Goal: Information Seeking & Learning: Learn about a topic

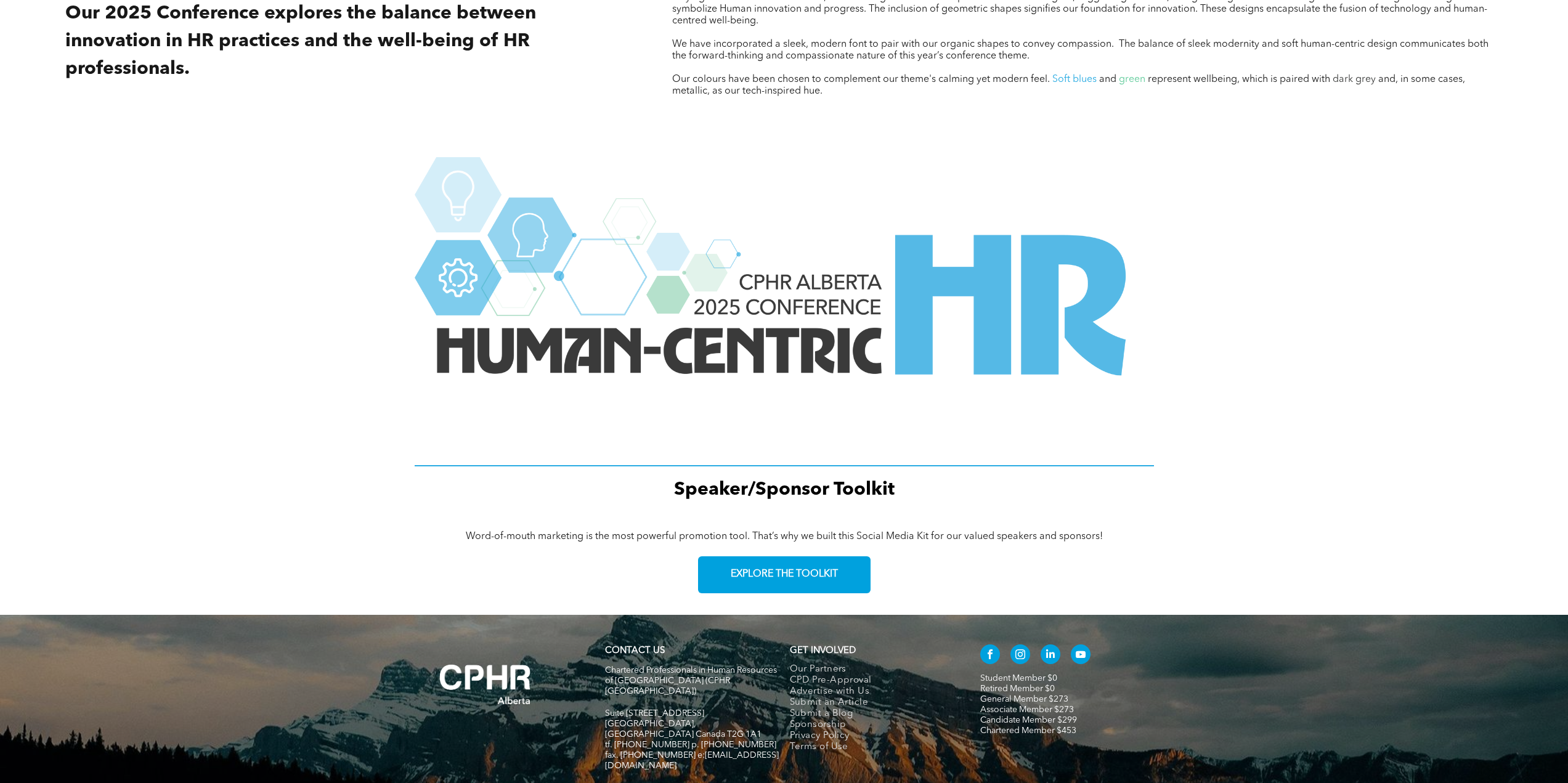
scroll to position [1433, 0]
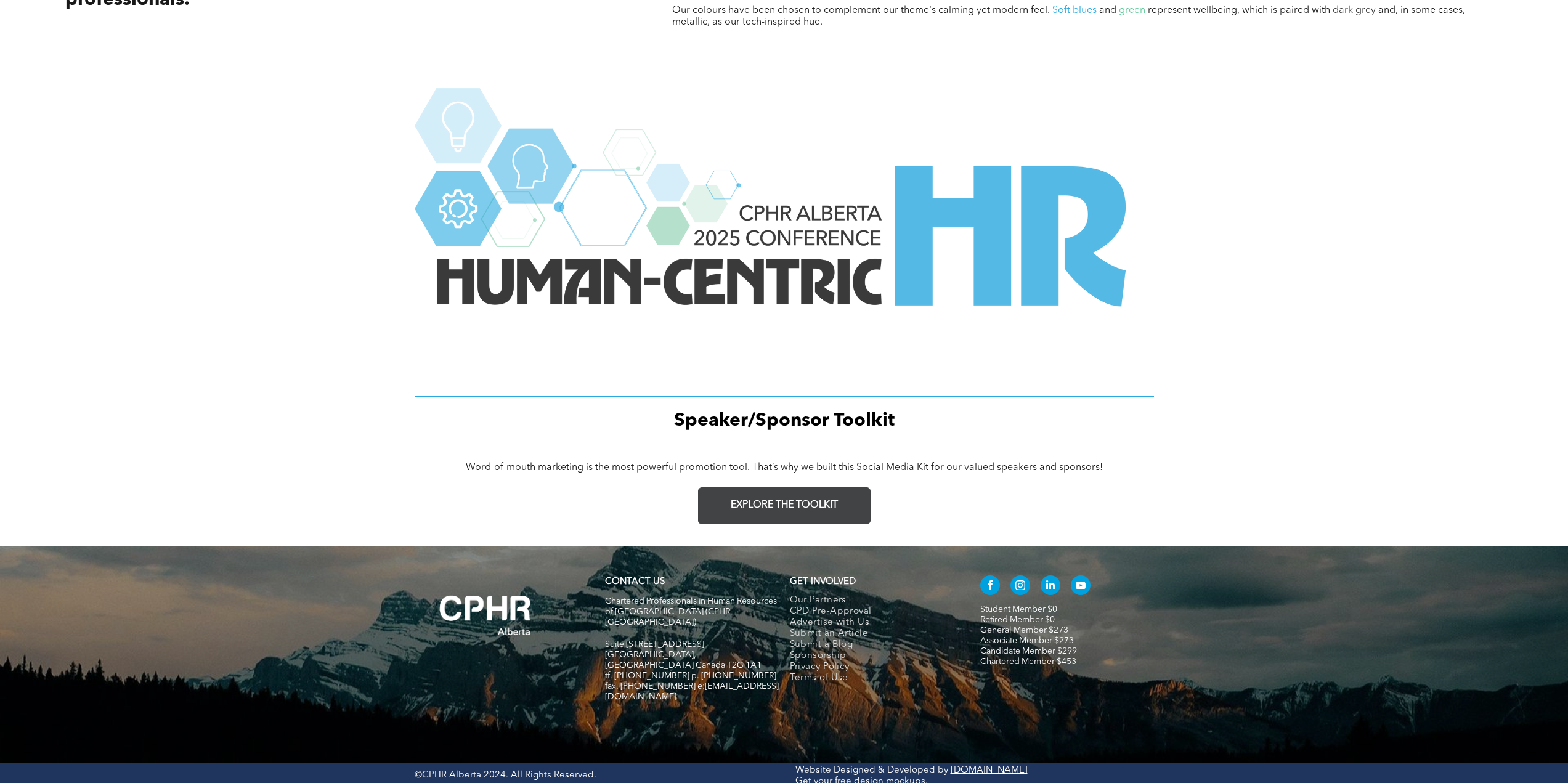
click at [799, 499] on link "EXPLORE THE TOOLKIT" at bounding box center [784, 506] width 172 height 37
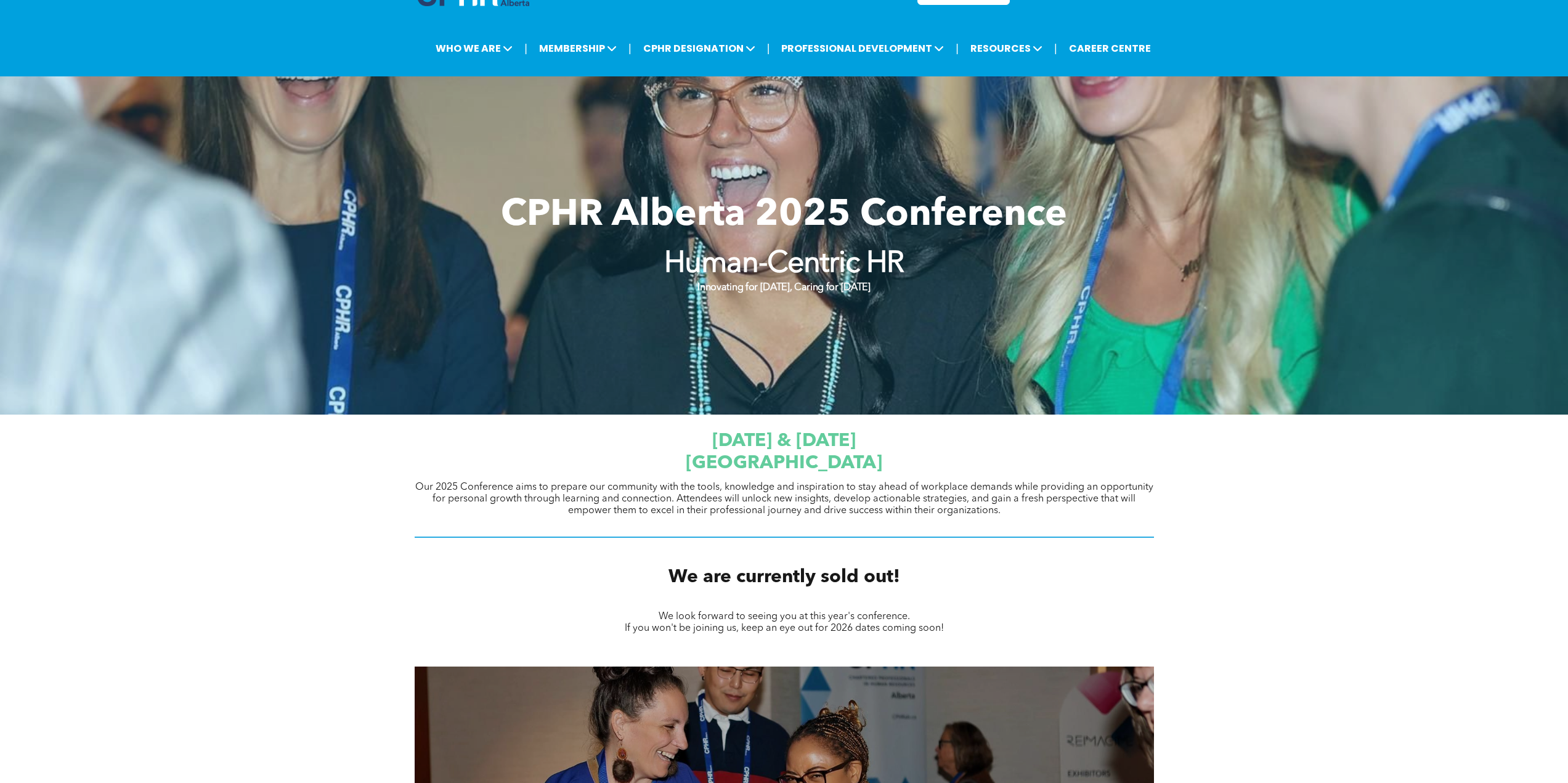
scroll to position [0, 0]
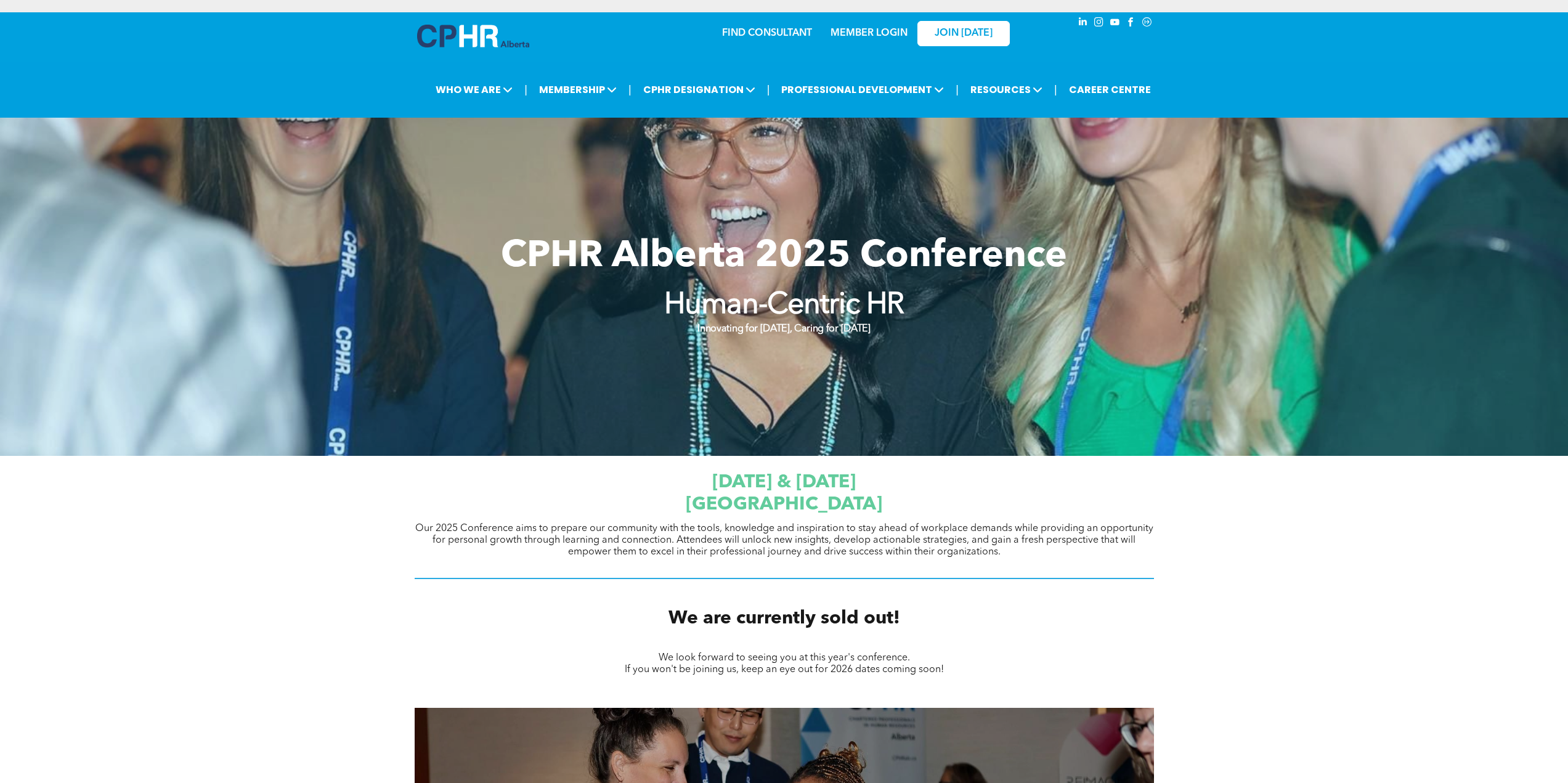
click at [875, 33] on link "MEMBER LOGIN" at bounding box center [869, 33] width 77 height 10
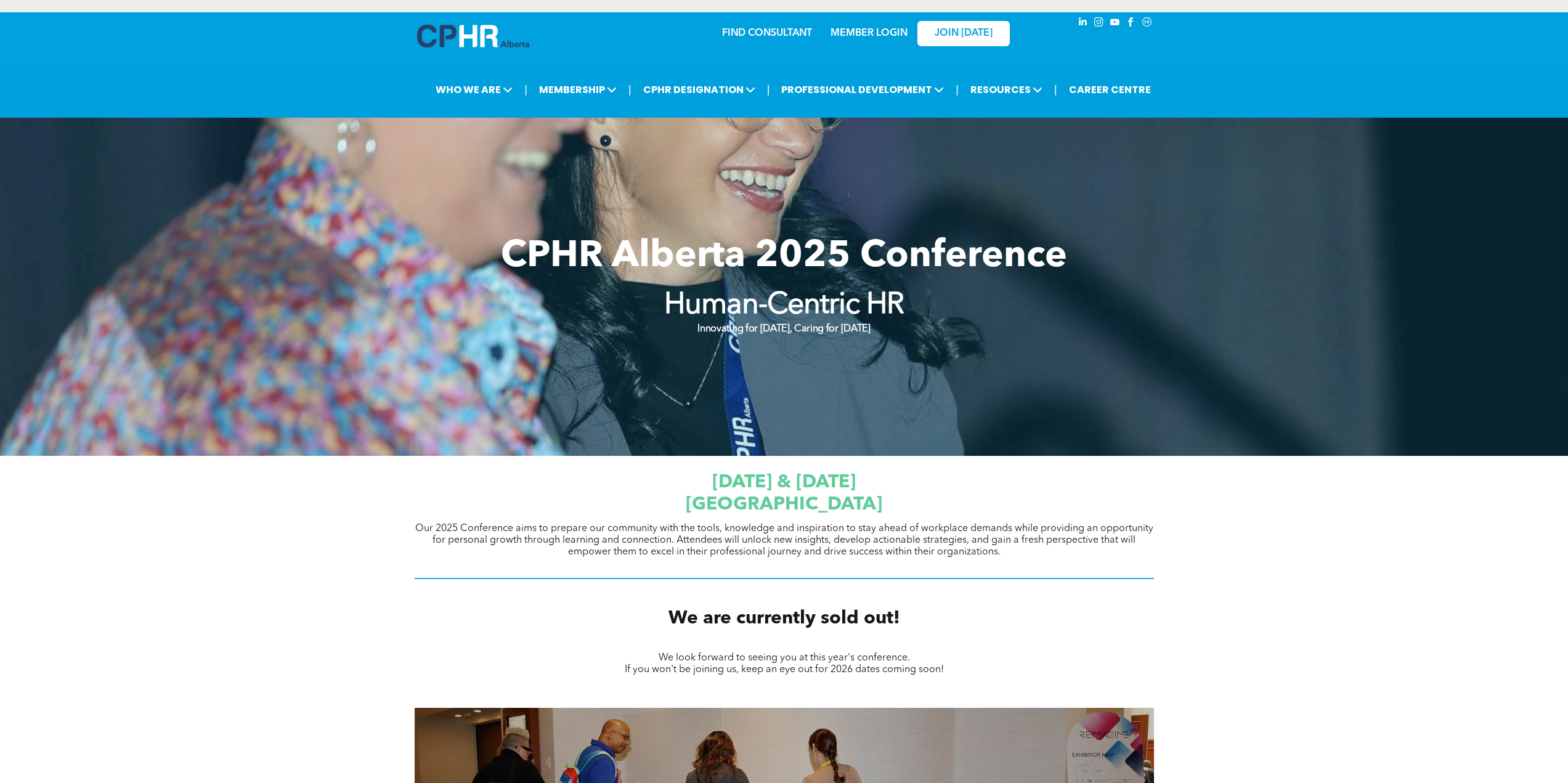
click at [756, 139] on div at bounding box center [784, 287] width 1568 height 338
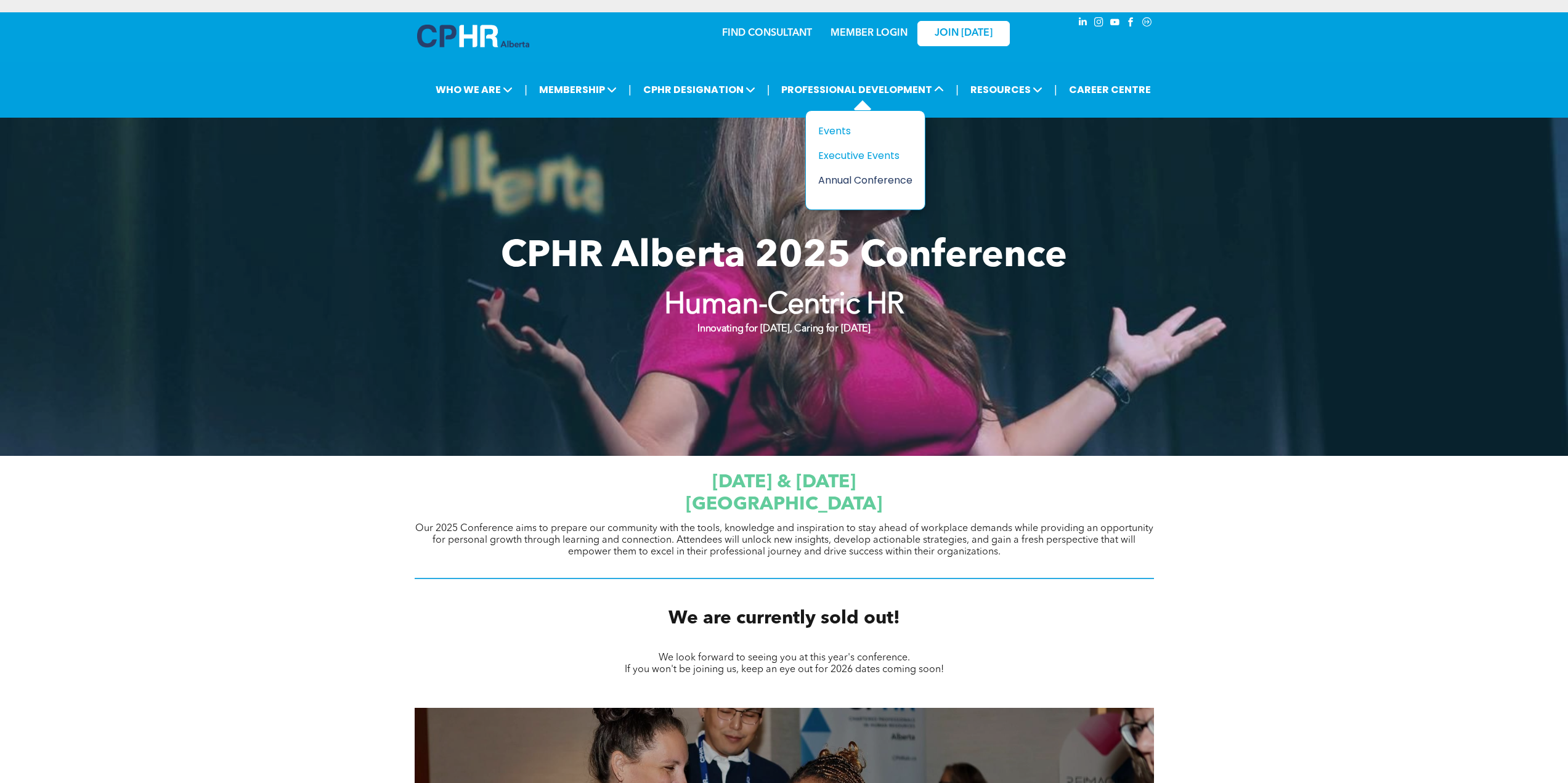
click at [868, 181] on div "Annual Conference" at bounding box center [860, 180] width 85 height 16
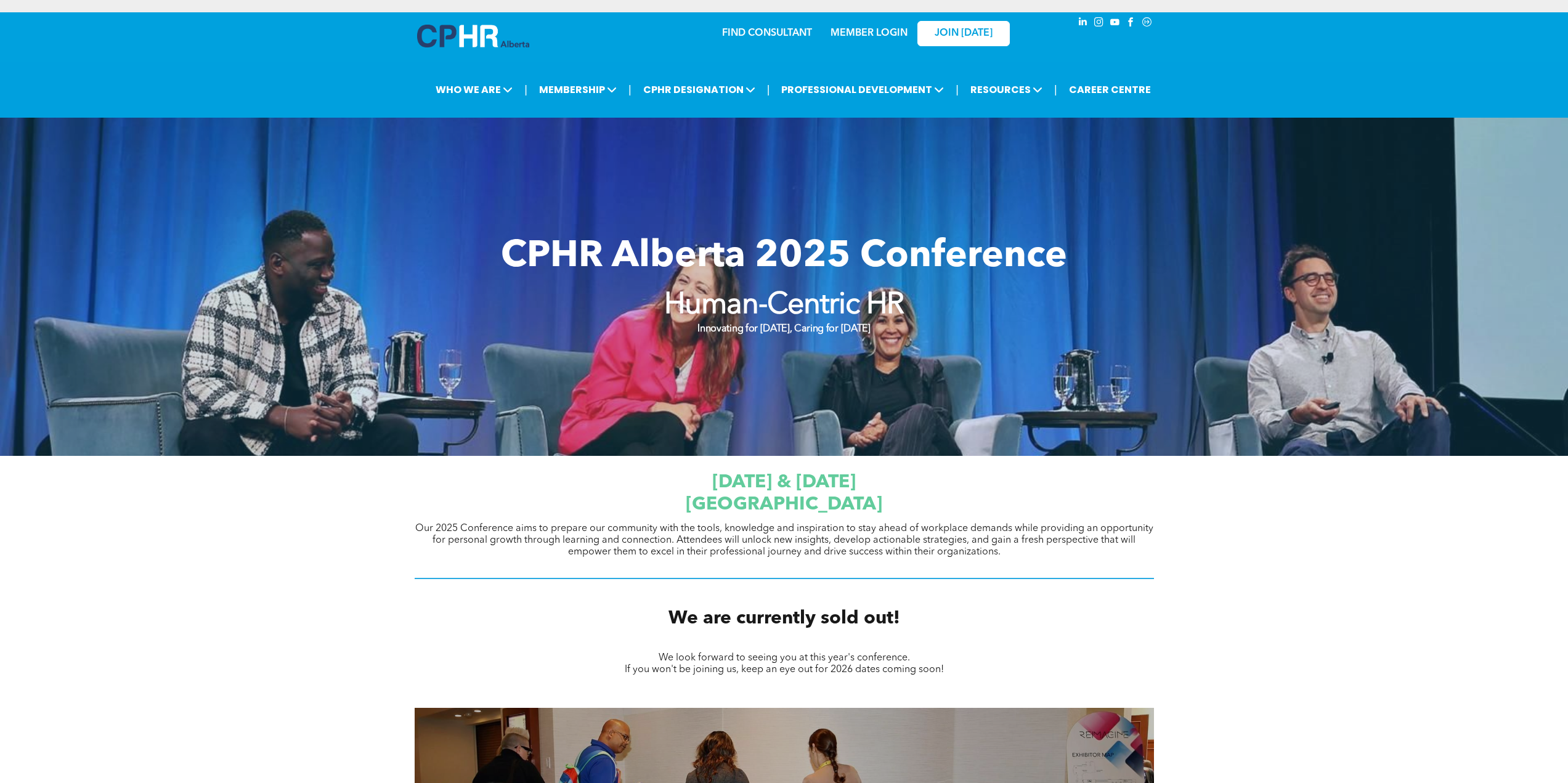
click at [1294, 532] on div "September 23 & 24, 2025 JW Marriott Edmonton ICE District Our 2025 Conference a…" at bounding box center [784, 525] width 1568 height 140
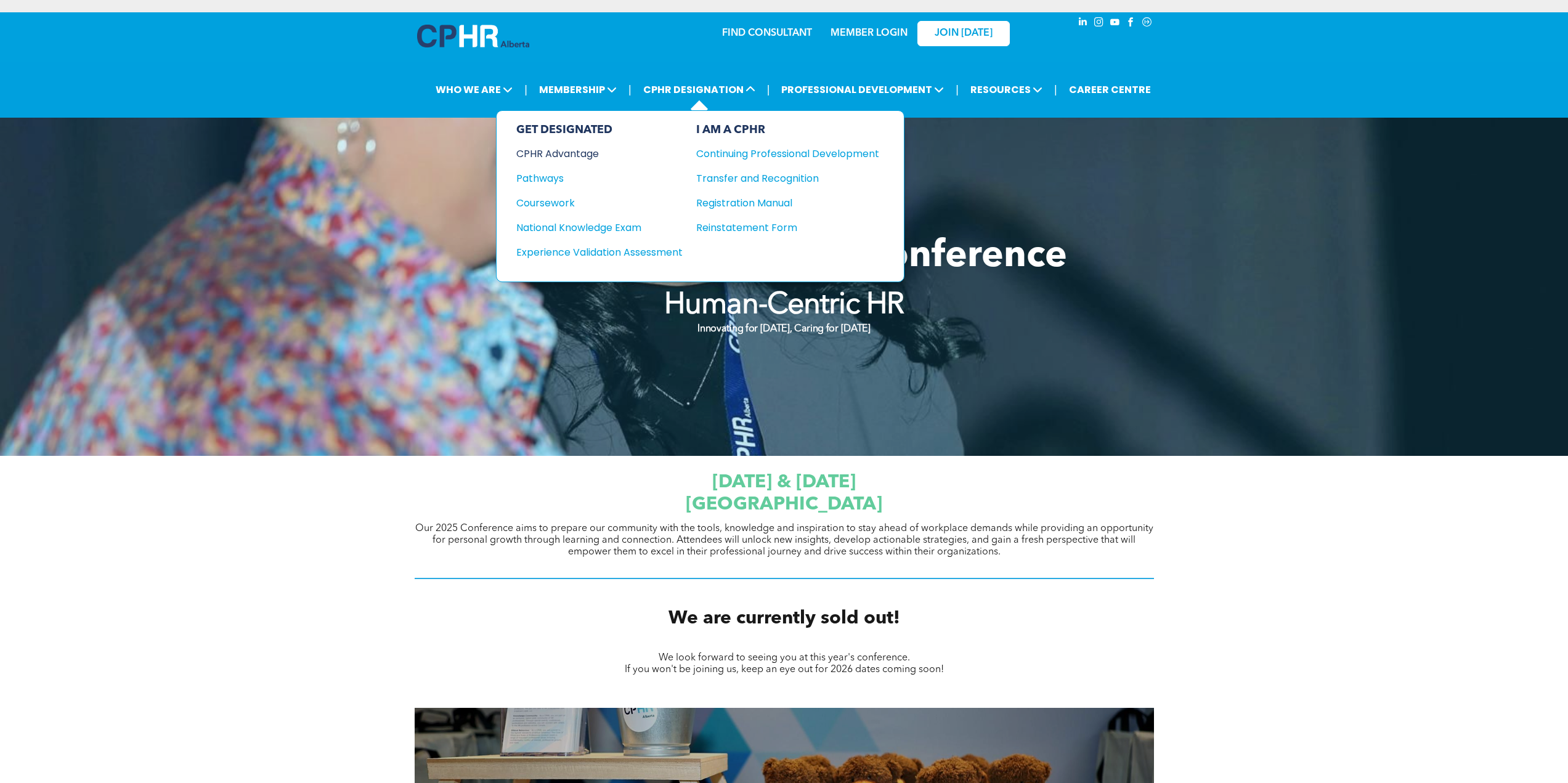
click at [569, 154] on div "CPHR Advantage" at bounding box center [591, 154] width 150 height 16
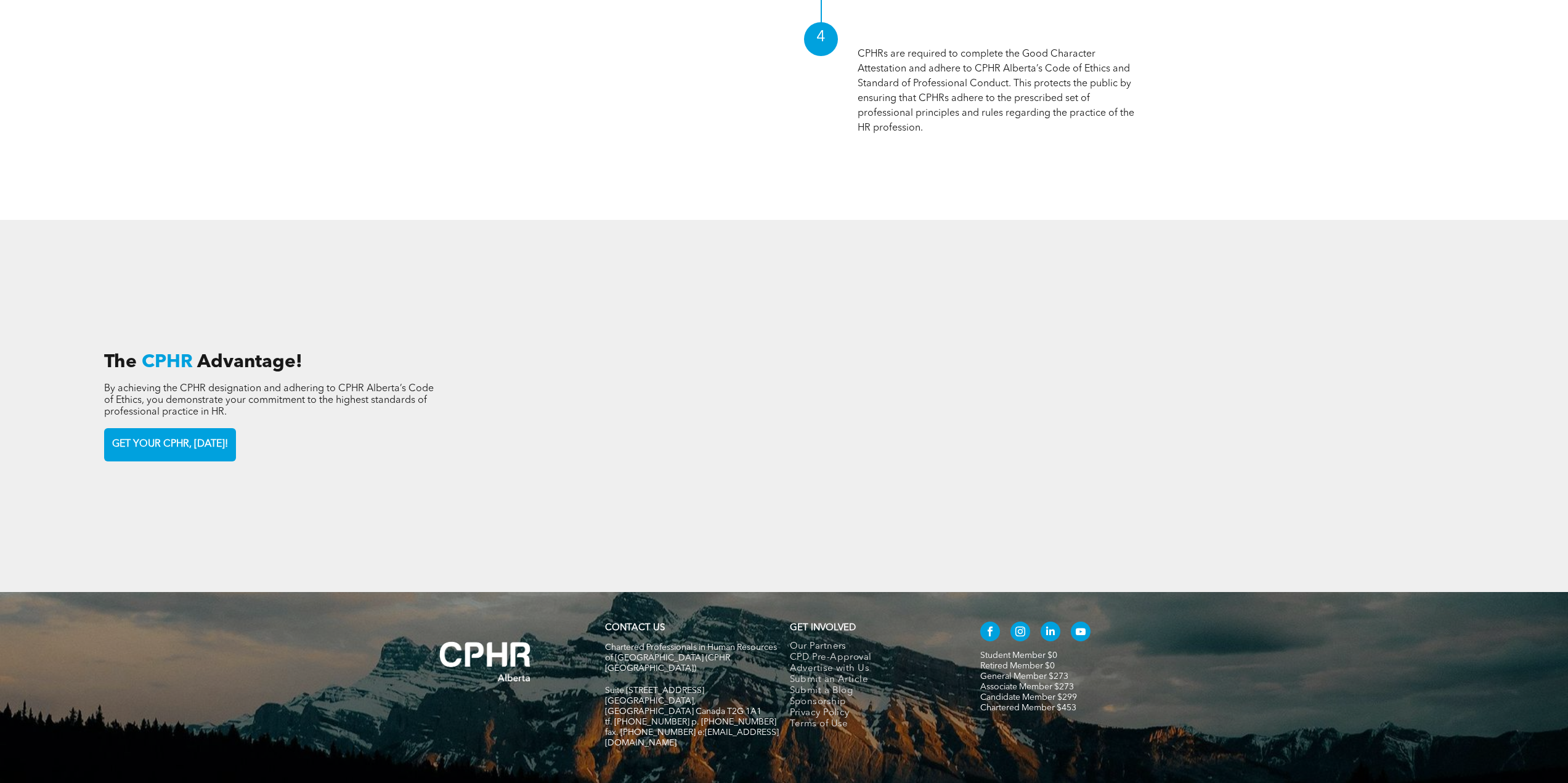
scroll to position [2020, 0]
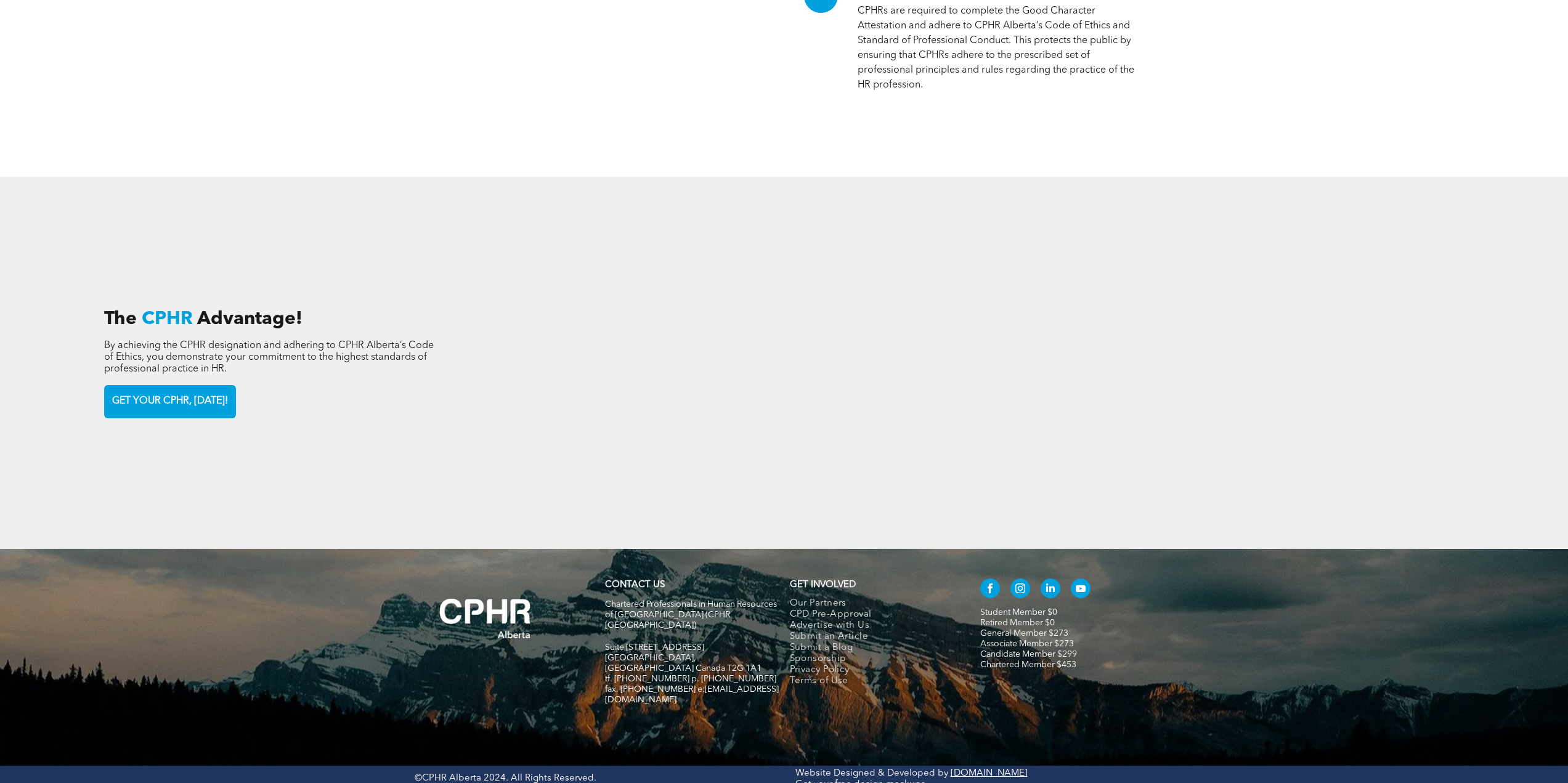
click at [592, 263] on div "The CPHR Advantage! By achieving the CPHR designation and adhering to CPHR Albe…" at bounding box center [428, 363] width 667 height 247
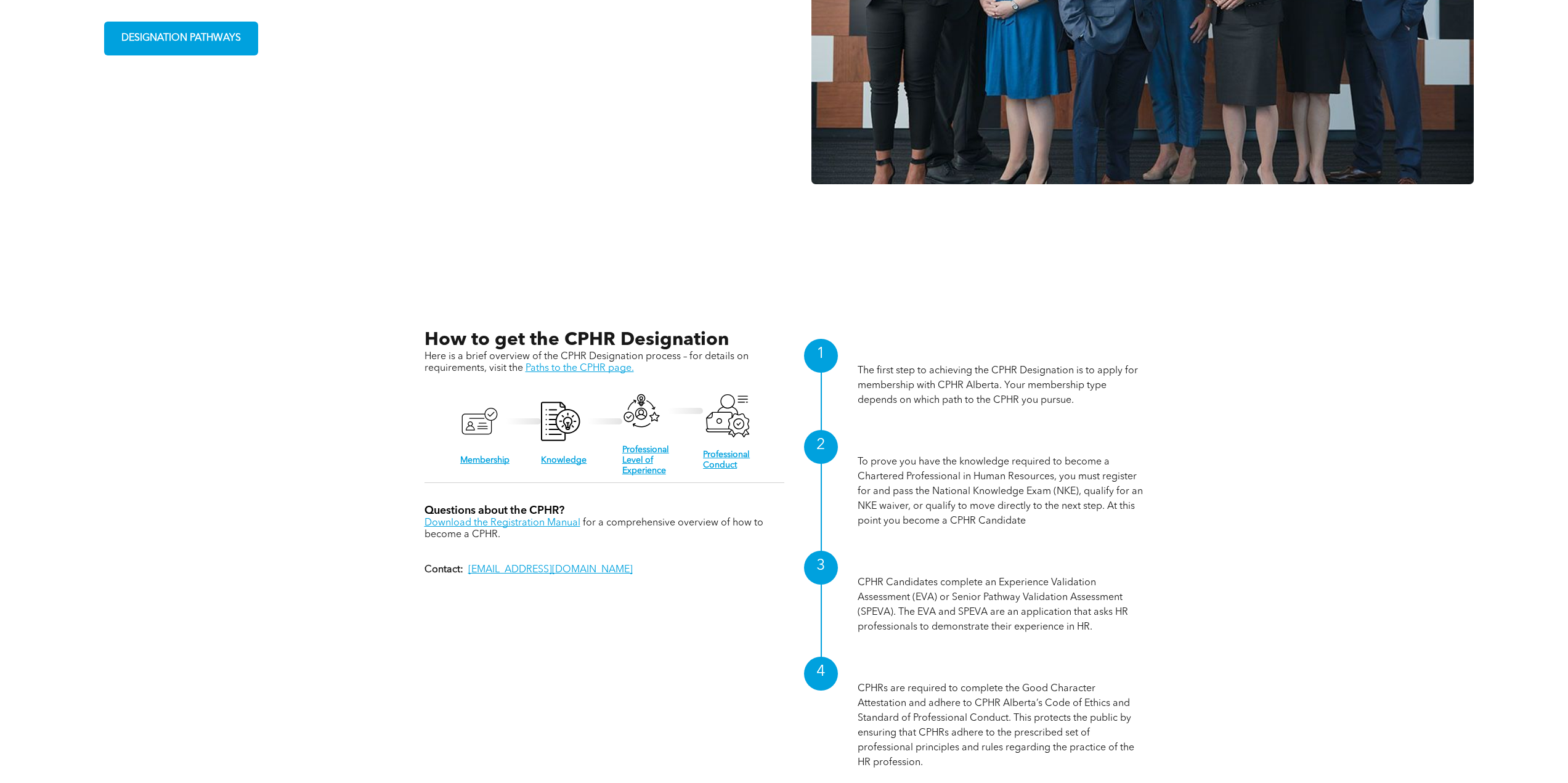
scroll to position [1034, 0]
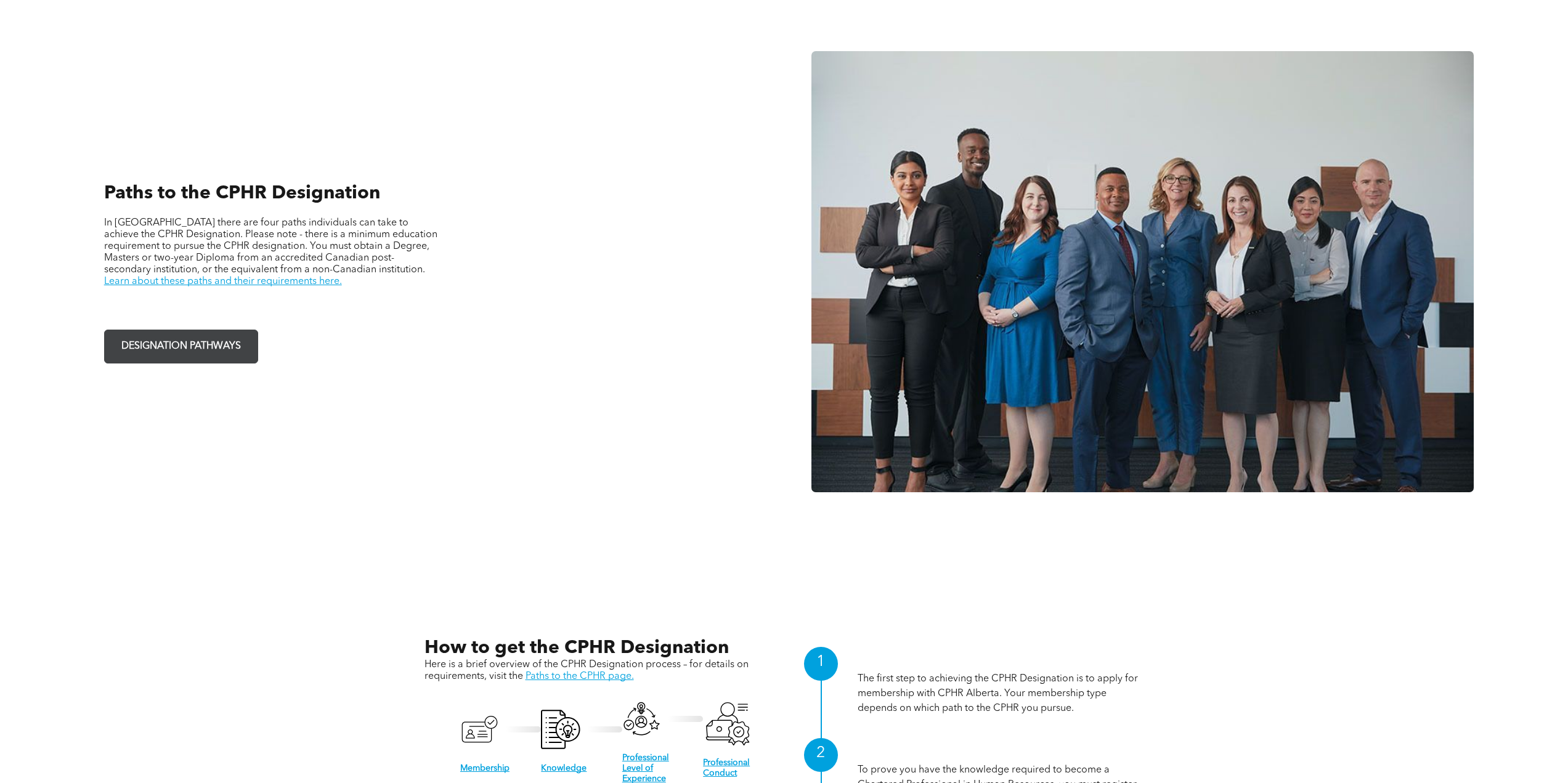
click at [192, 344] on span "DESIGNATION PATHWAYS" at bounding box center [181, 346] width 128 height 24
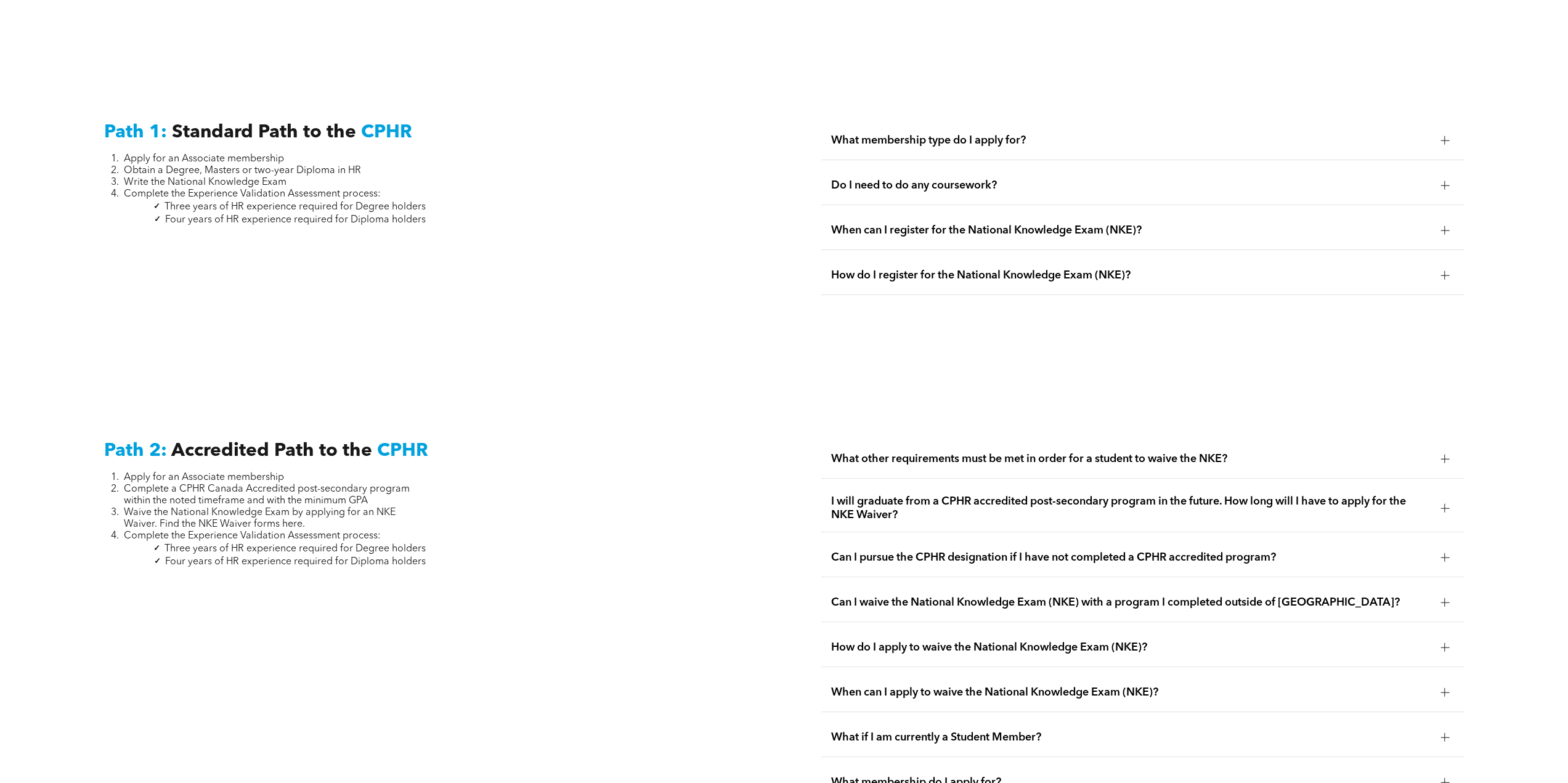
scroll to position [1787, 0]
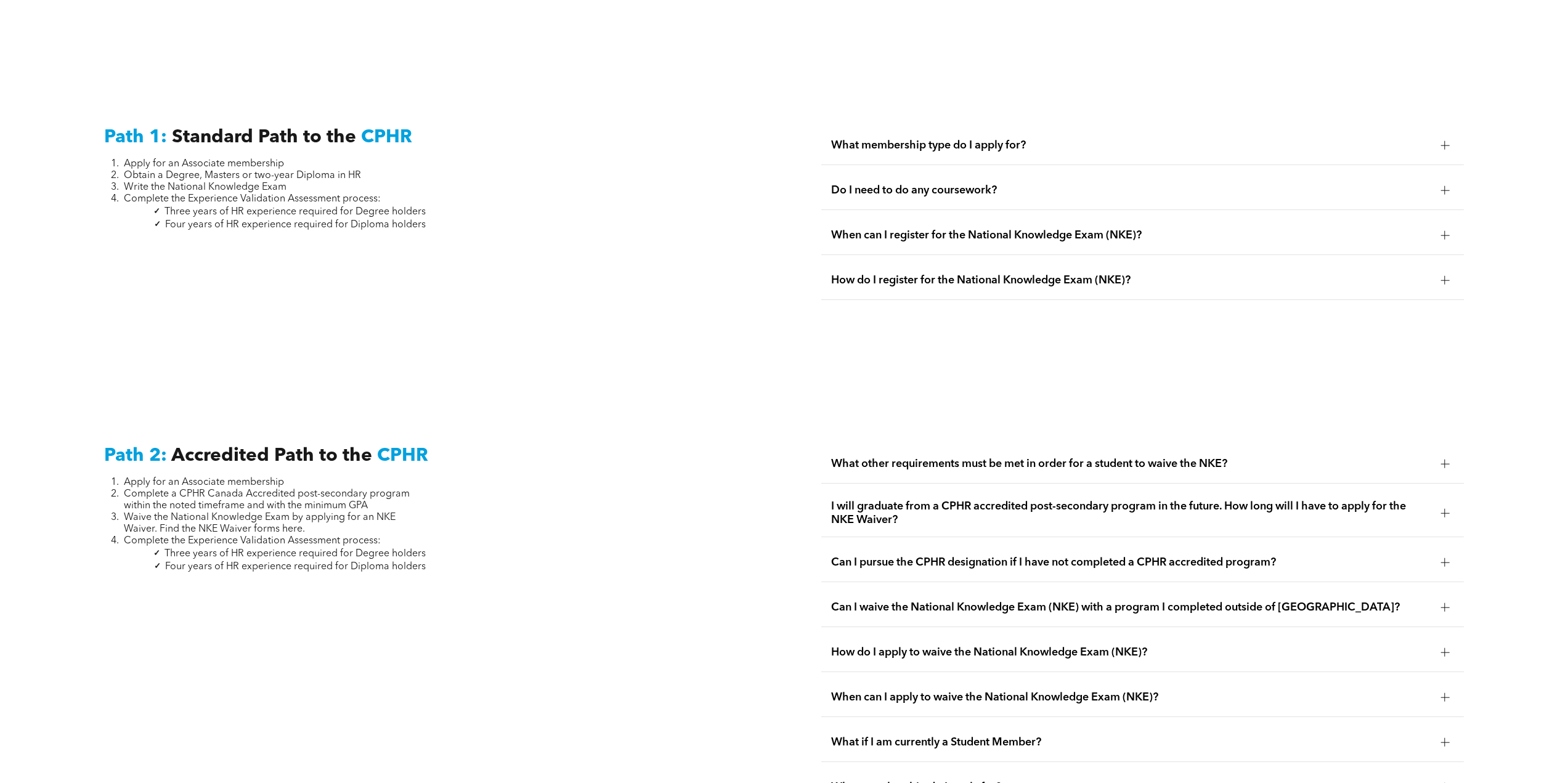
click at [961, 139] on span "What membership type do I apply for?" at bounding box center [1131, 145] width 599 height 14
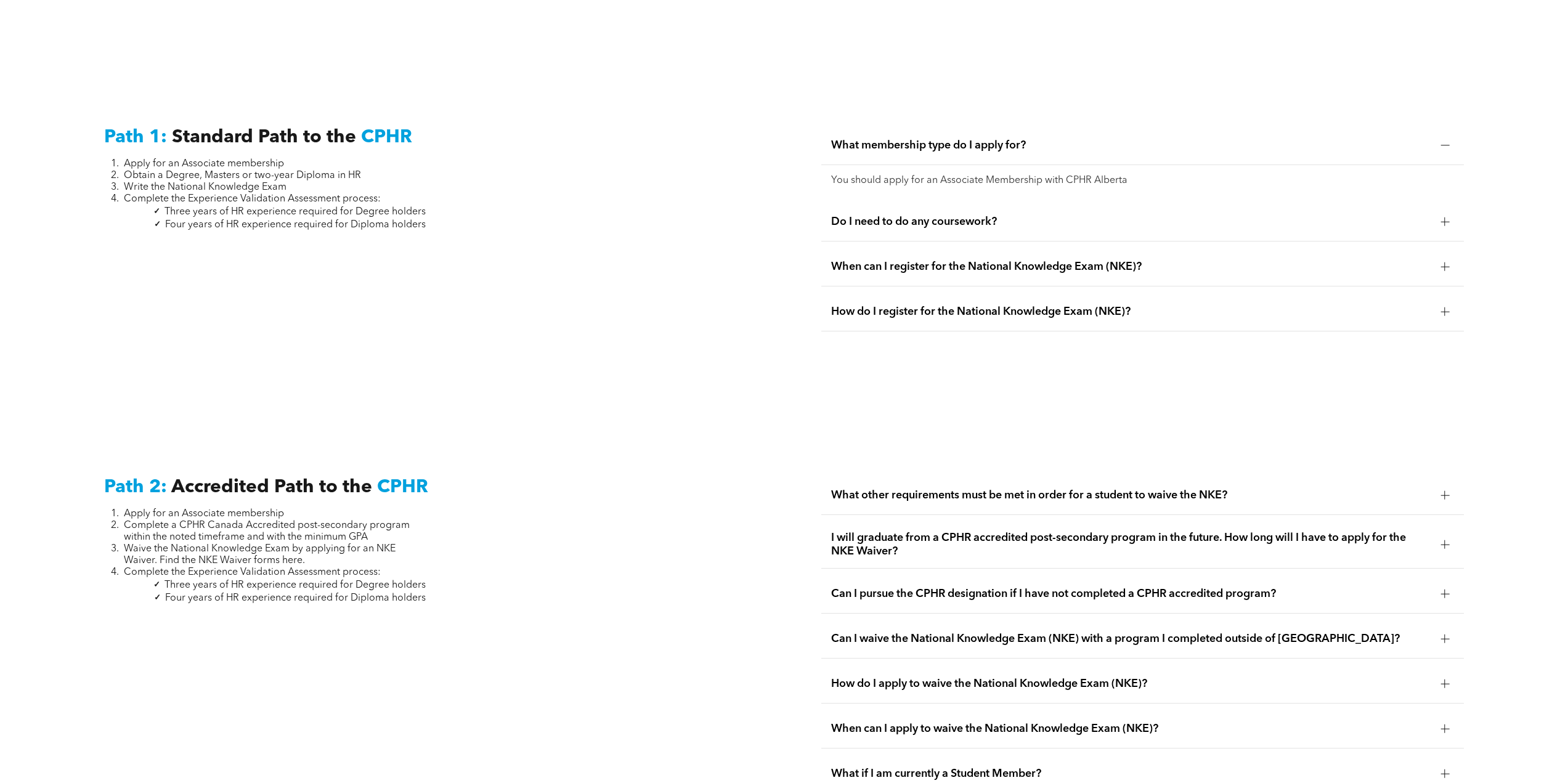
click at [1036, 175] on p "You should apply for an Associate Membership with CPHR Alberta" at bounding box center [1142, 181] width 623 height 12
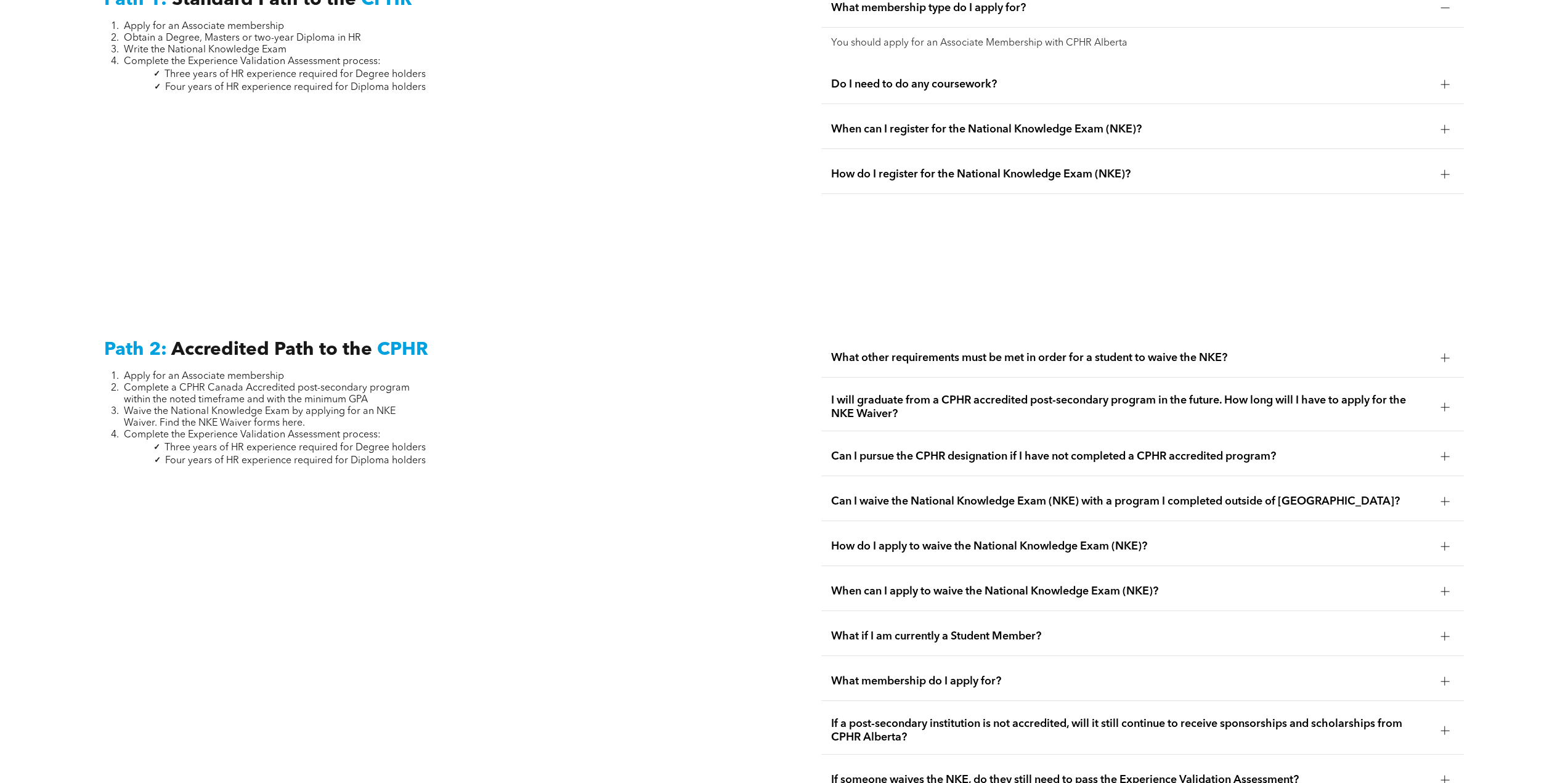
scroll to position [1971, 0]
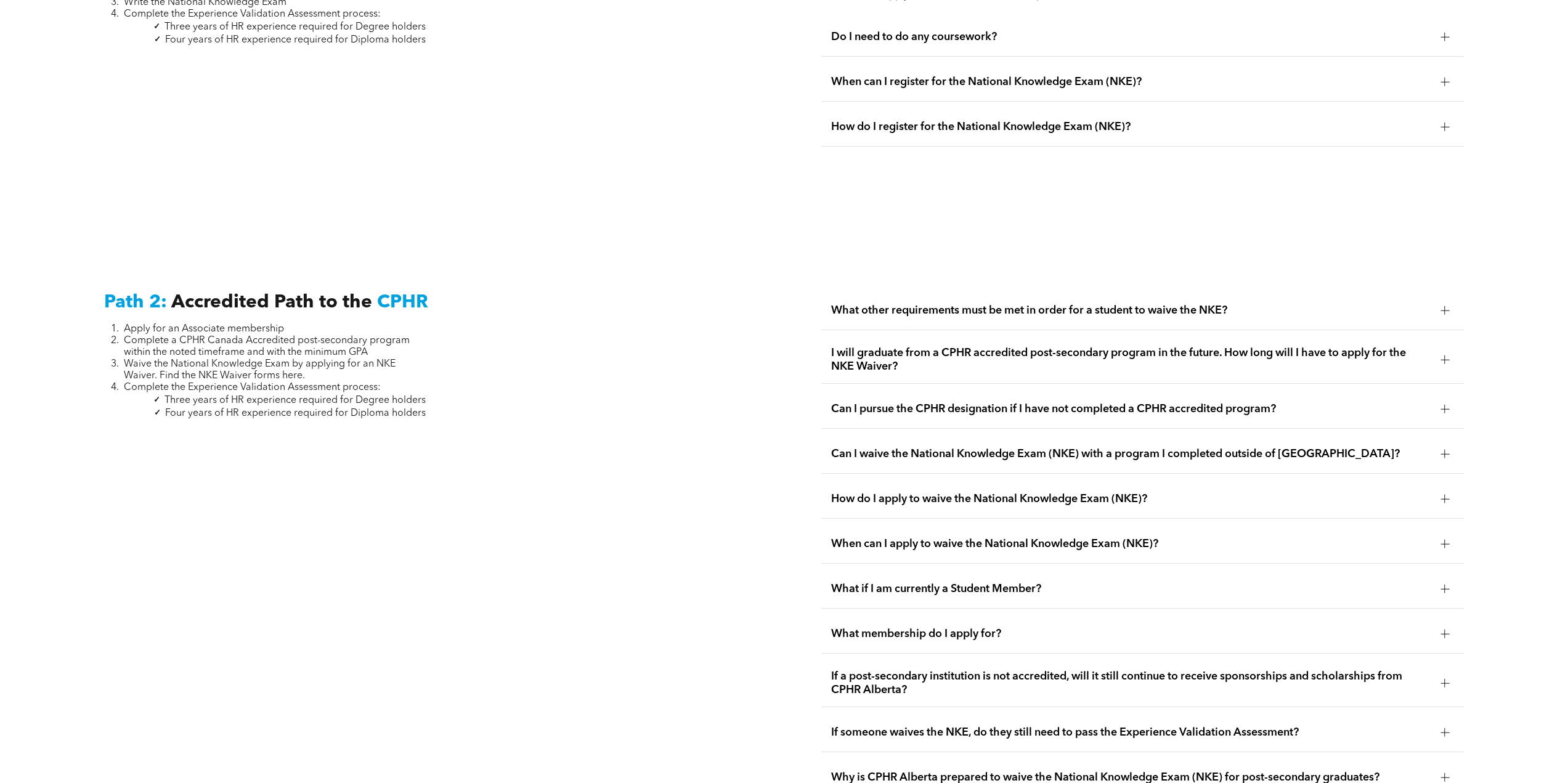
click at [982, 402] on span "Can I pursue the CPHR designation if I have not completed a CPHR accredited pro…" at bounding box center [1131, 409] width 599 height 14
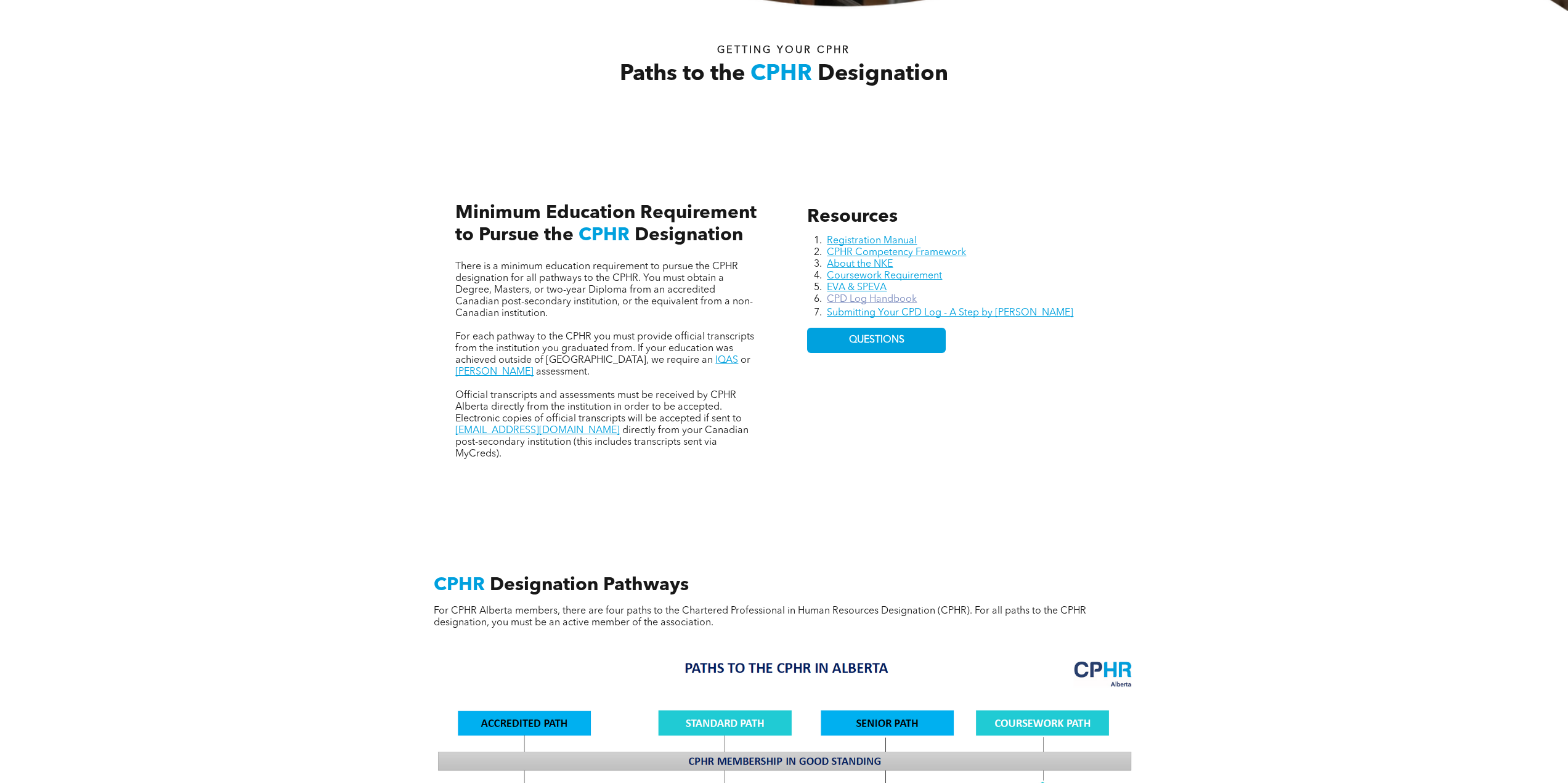
scroll to position [0, 0]
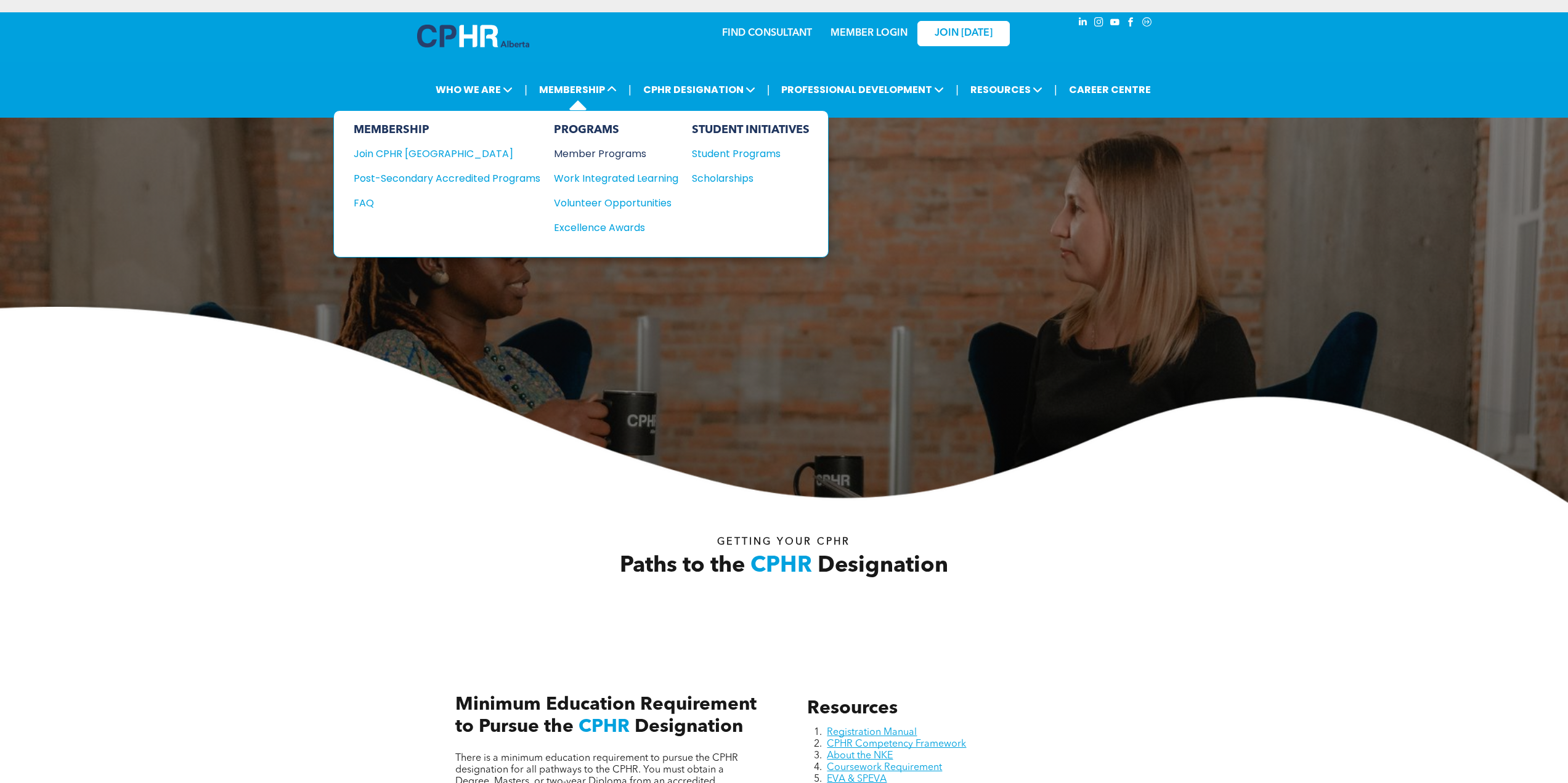
click at [601, 153] on div "Member Programs" at bounding box center [610, 154] width 112 height 16
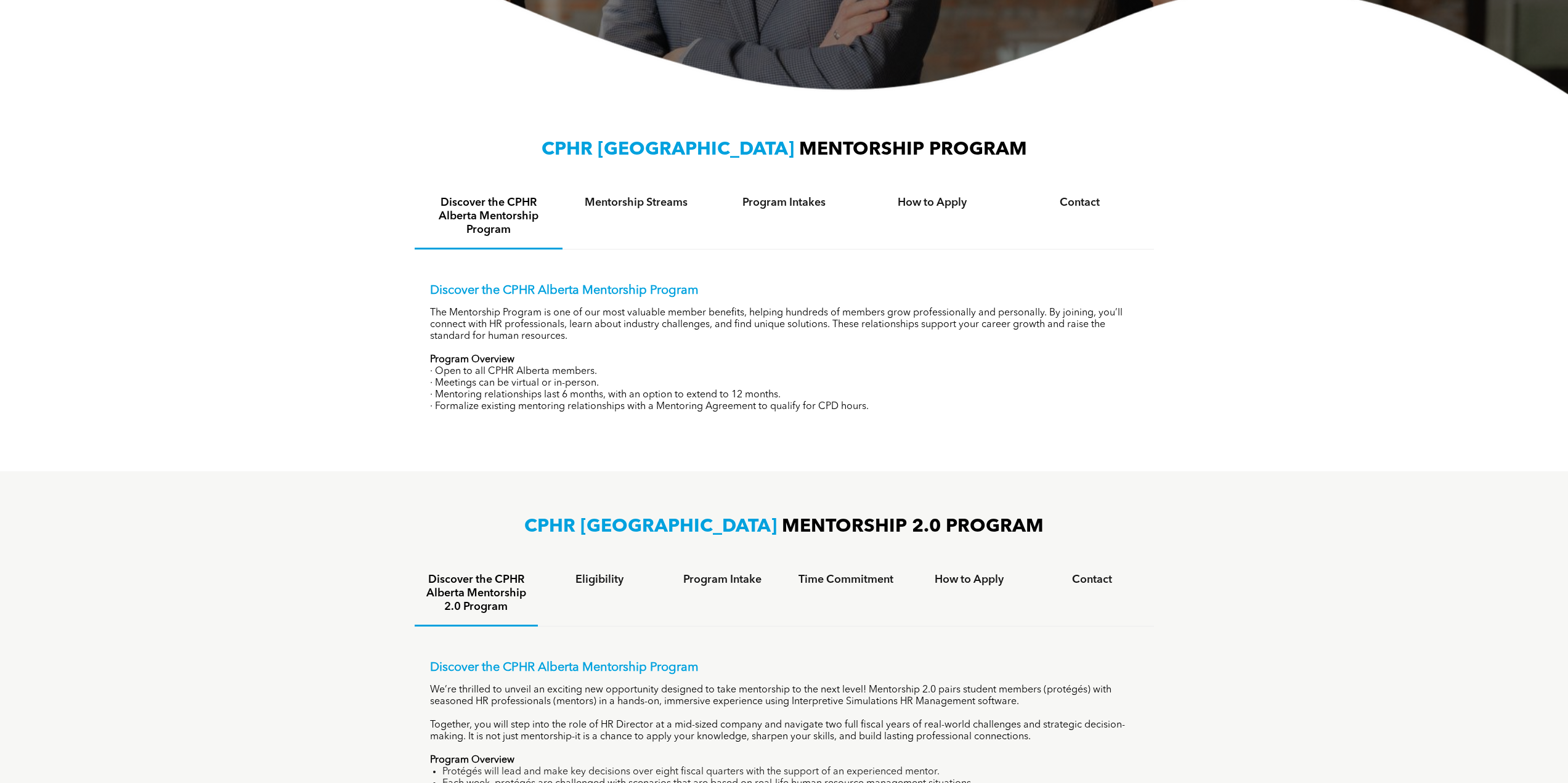
scroll to position [245, 0]
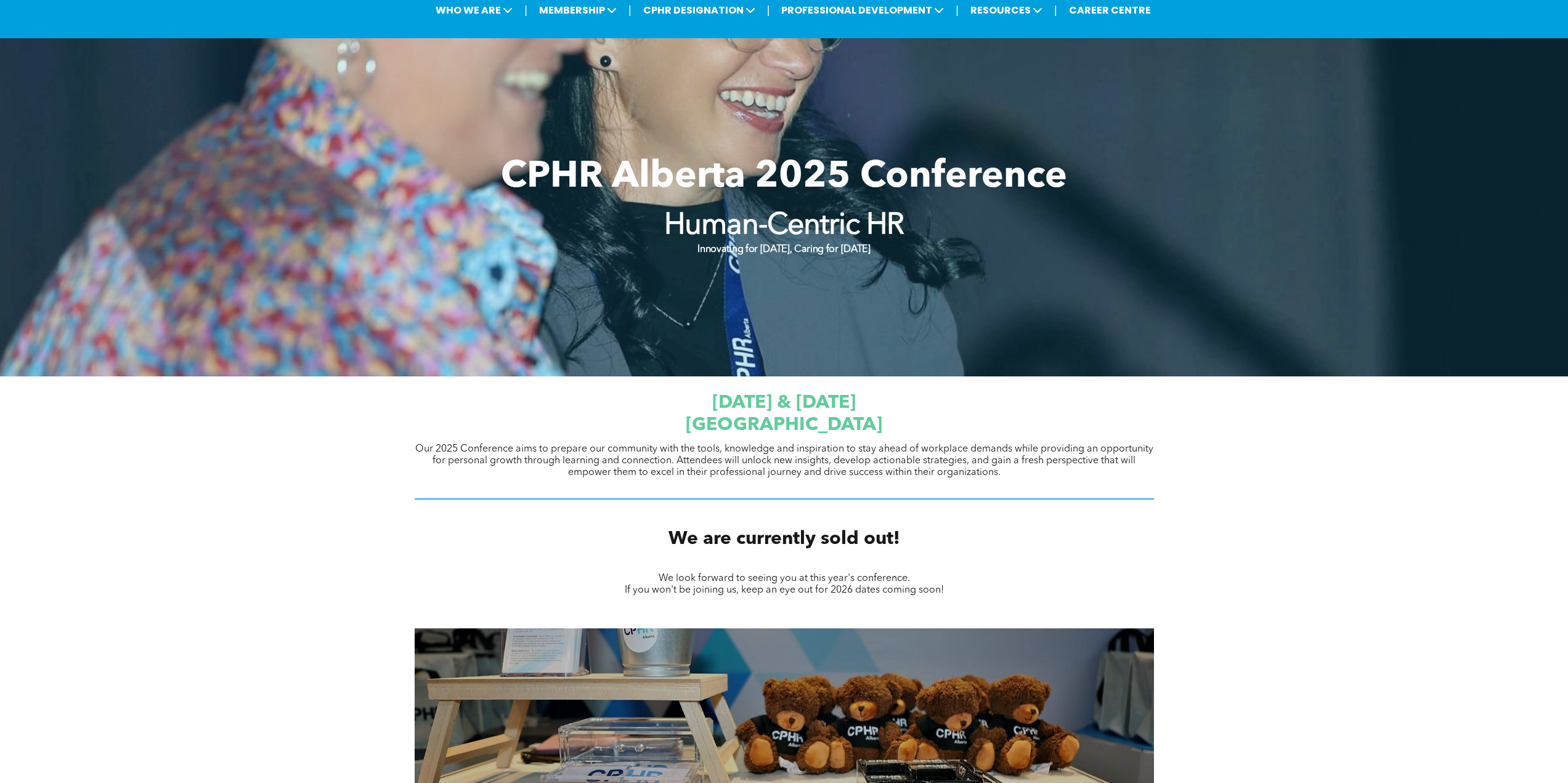
scroll to position [185, 0]
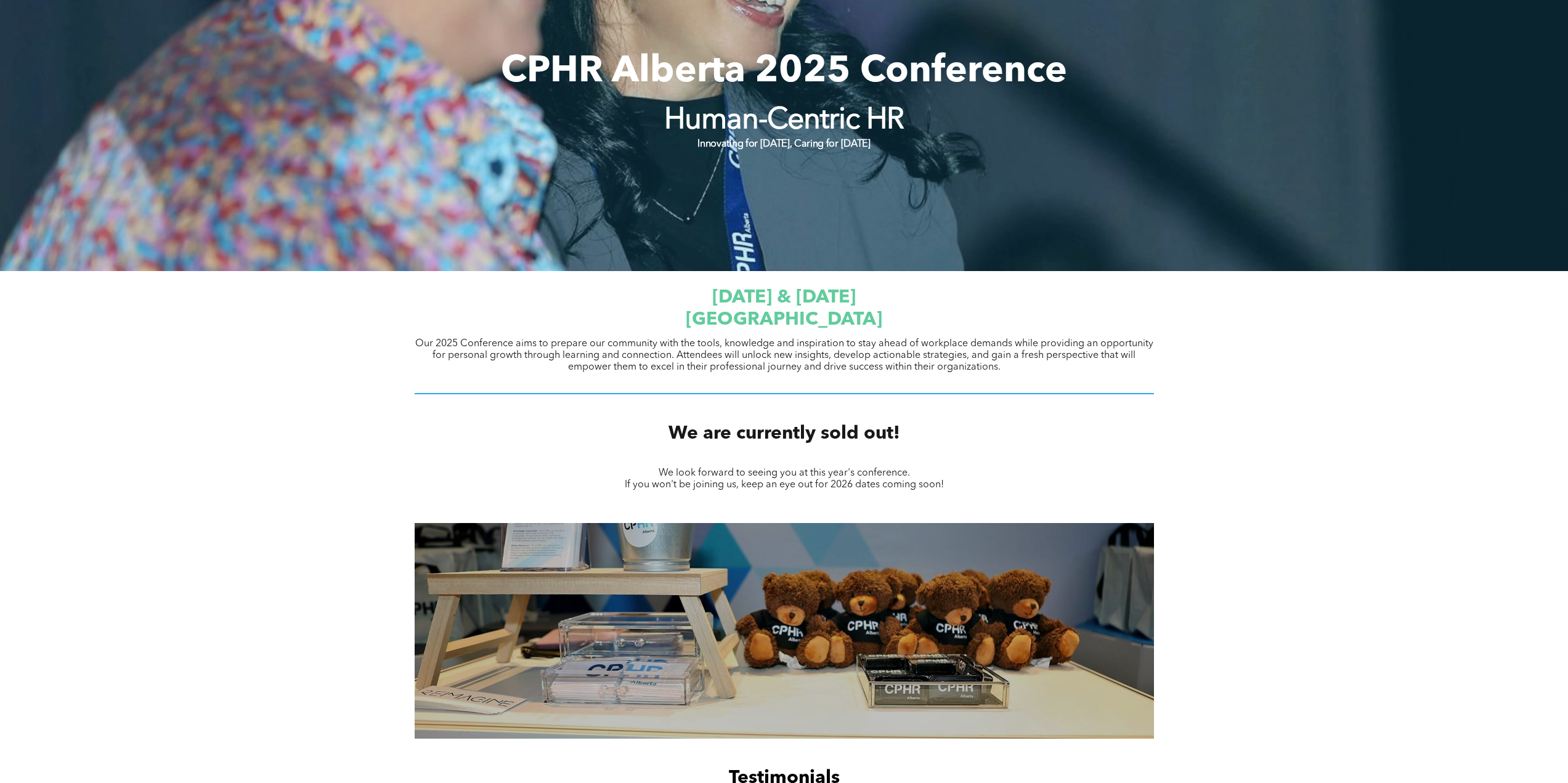
click at [817, 174] on div at bounding box center [784, 102] width 1568 height 338
click at [756, 303] on span "September 23 & 24, 2025" at bounding box center [784, 297] width 144 height 18
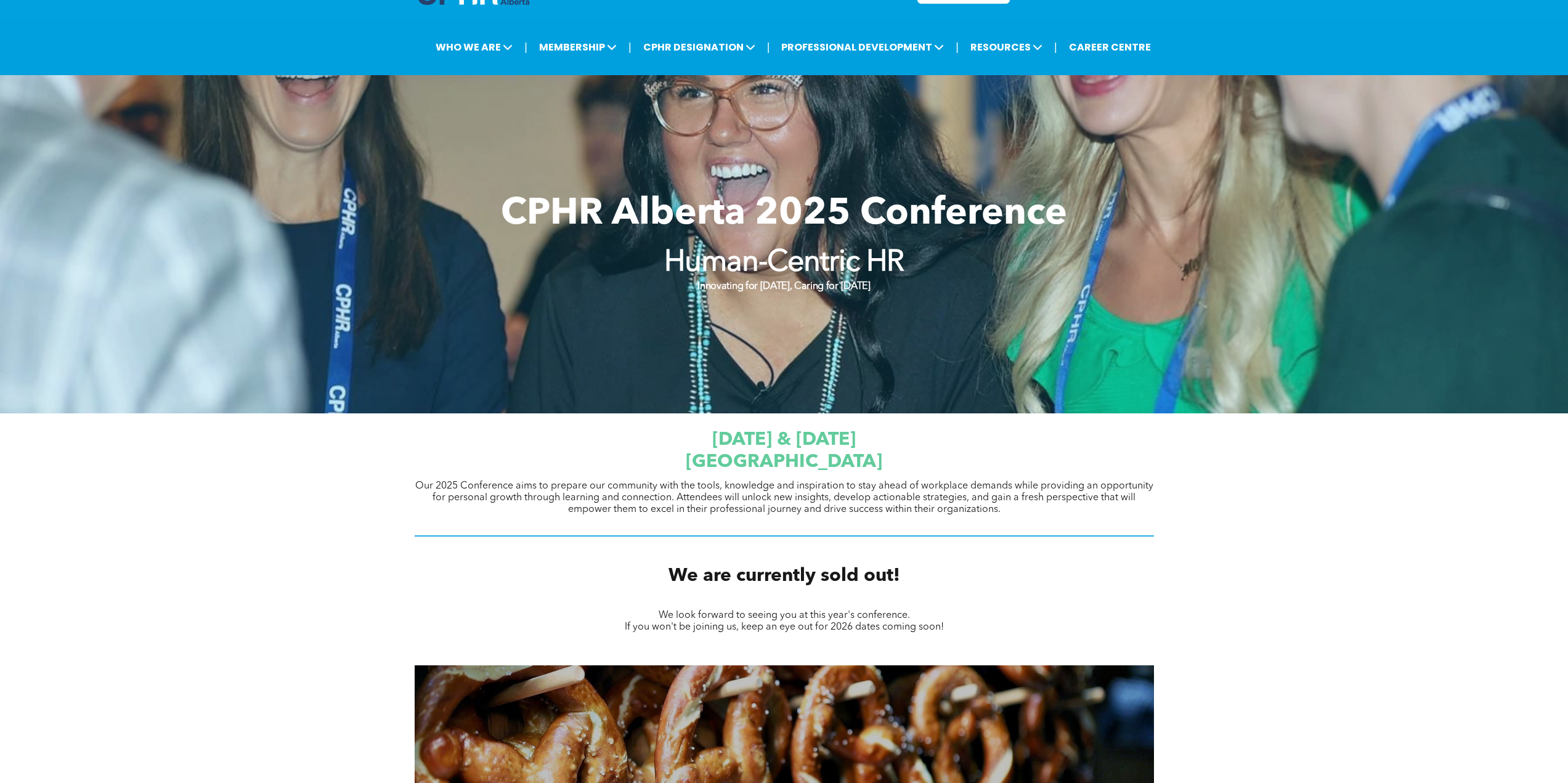
scroll to position [0, 0]
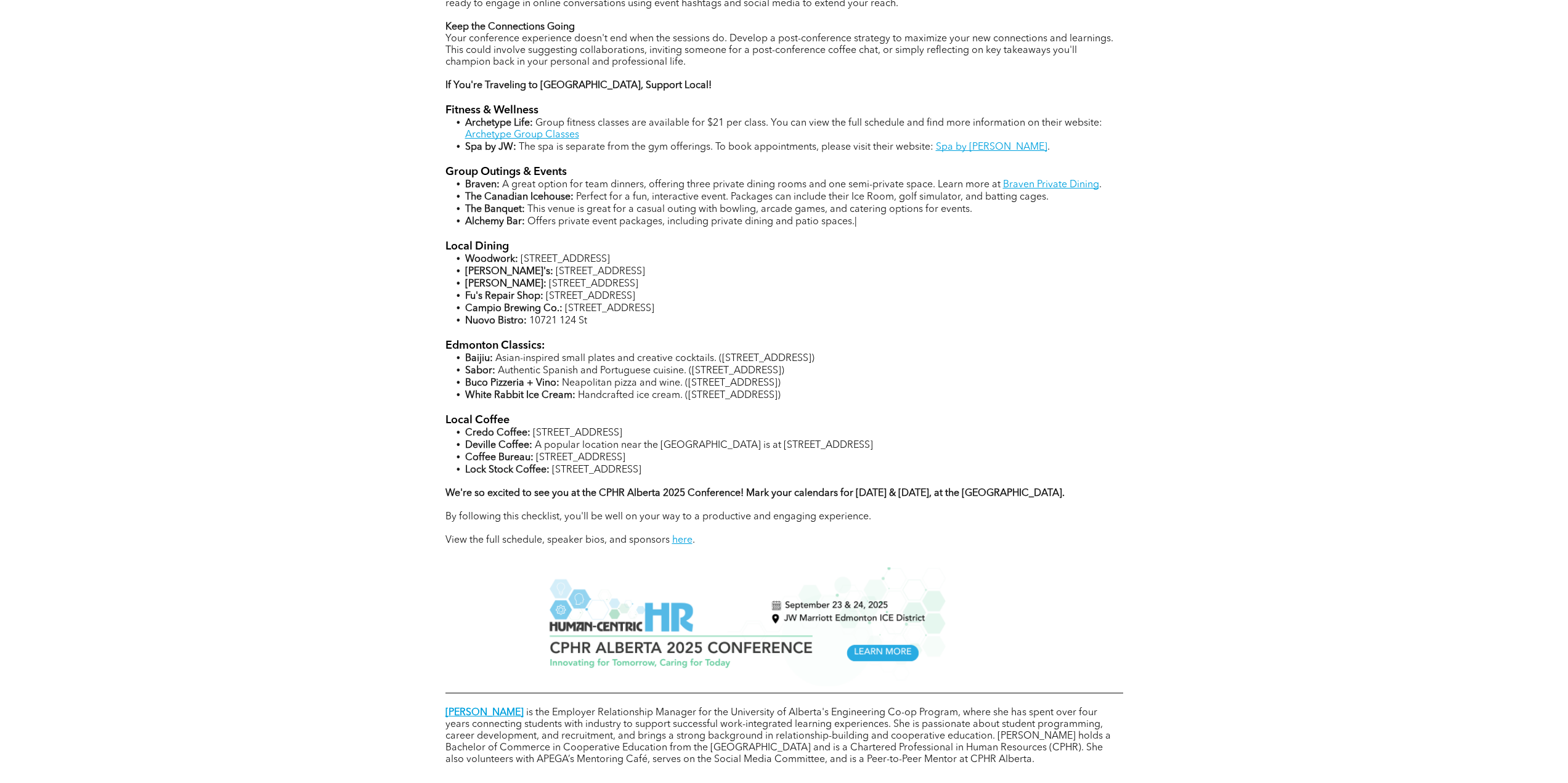
scroll to position [1109, 0]
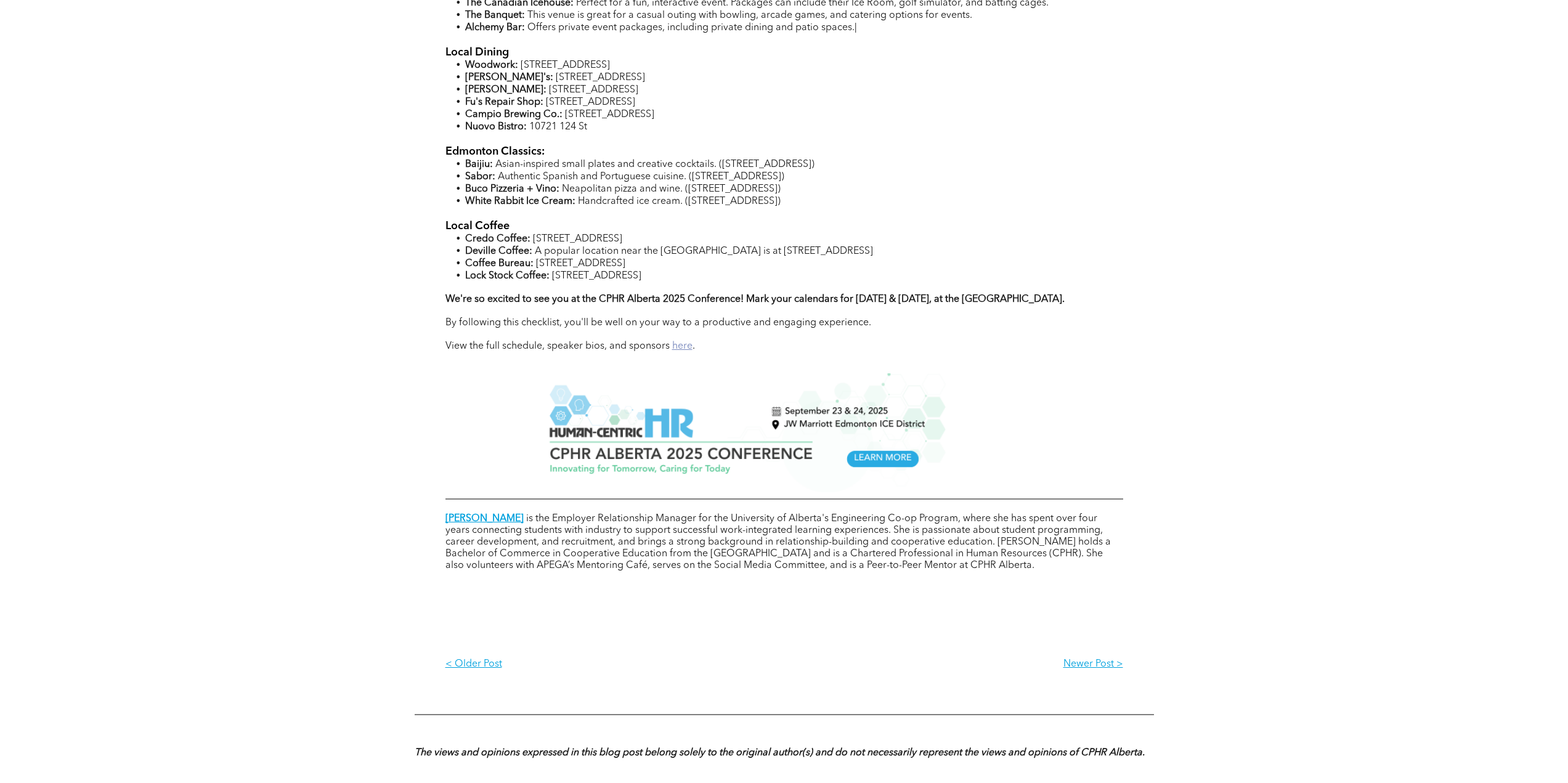
click at [683, 346] on link "here" at bounding box center [682, 346] width 20 height 10
click at [679, 347] on link "here" at bounding box center [682, 346] width 20 height 10
